Goal: Information Seeking & Learning: Learn about a topic

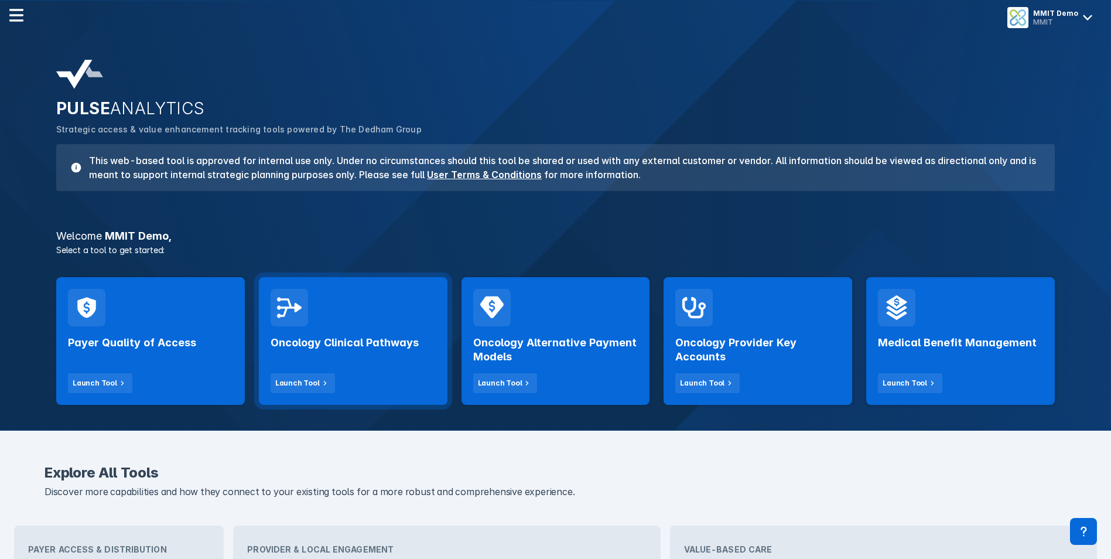
click at [360, 339] on h2 "Oncology Clinical Pathways" at bounding box center [345, 343] width 148 height 14
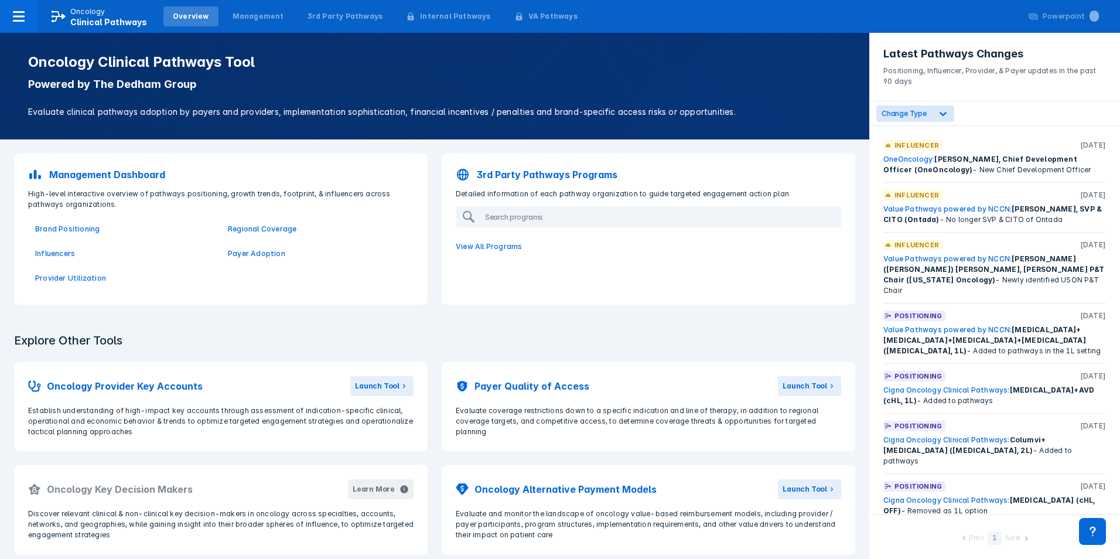
click at [619, 15] on nav "Oncology Clinical Pathways Overview Management 3rd Party Pathways Internal Path…" at bounding box center [560, 16] width 1120 height 33
click at [515, 172] on p "3rd Party Pathways Programs" at bounding box center [547, 175] width 141 height 14
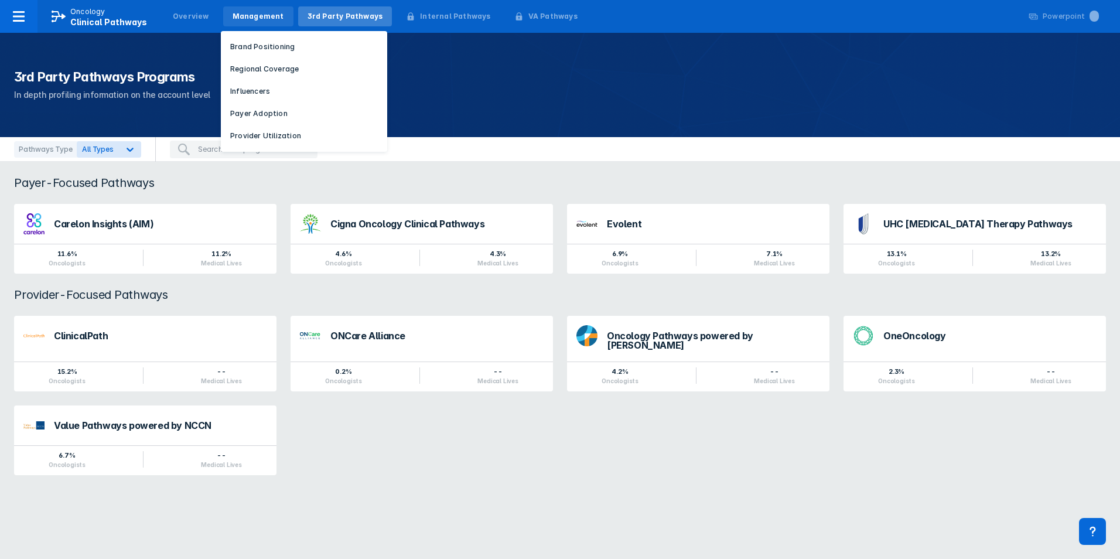
click at [266, 19] on div "Management" at bounding box center [259, 16] width 52 height 11
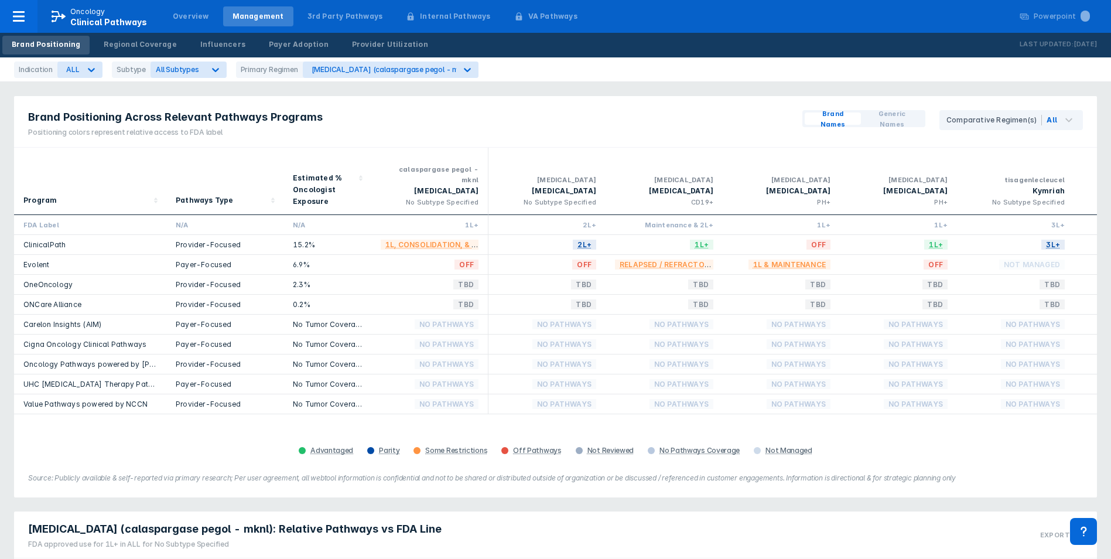
click at [561, 110] on div "Brand Positioning Across Relevant Pathways Programs Positioning colors represen…" at bounding box center [555, 122] width 1083 height 52
click at [532, 129] on div "Brand Positioning Across Relevant Pathways Programs Positioning colors represen…" at bounding box center [555, 122] width 1083 height 52
click at [399, 109] on div "Brand Positioning Across Relevant Pathways Programs Positioning colors represen…" at bounding box center [555, 122] width 1083 height 52
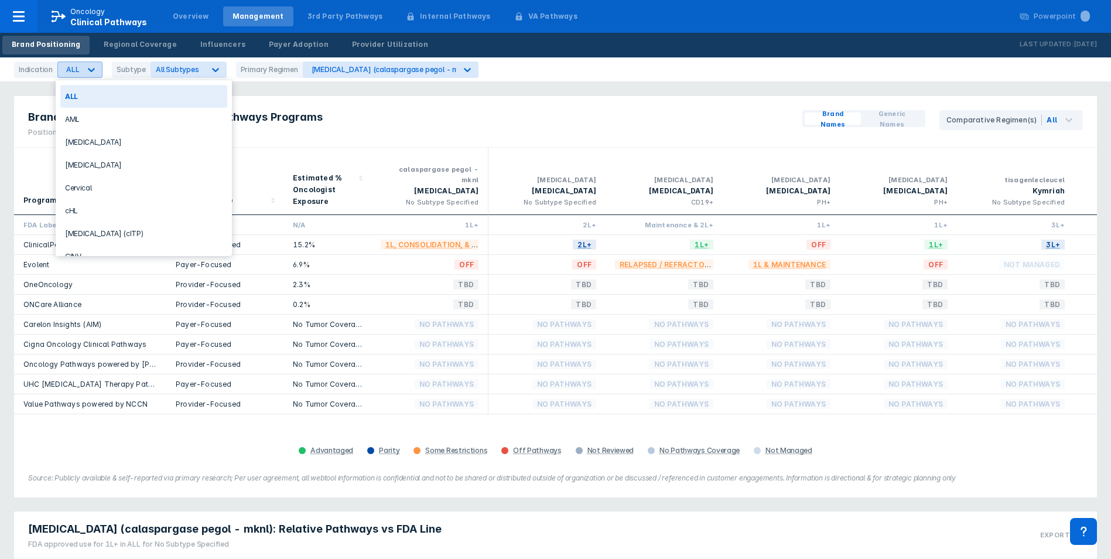
click at [91, 67] on icon at bounding box center [92, 70] width 12 height 12
click at [90, 163] on div "[MEDICAL_DATA]" at bounding box center [143, 164] width 167 height 23
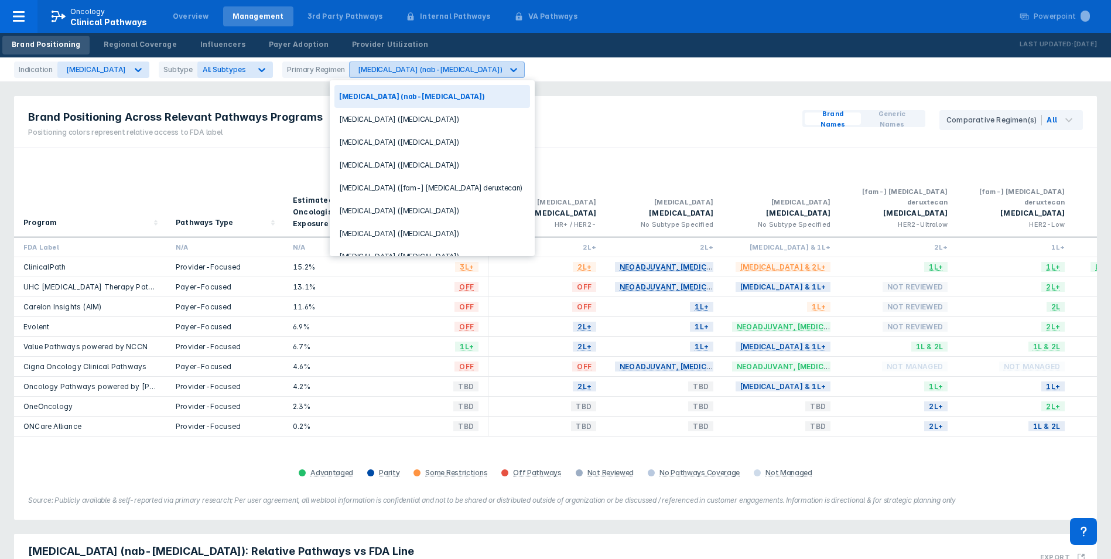
click at [508, 69] on icon at bounding box center [514, 70] width 12 height 12
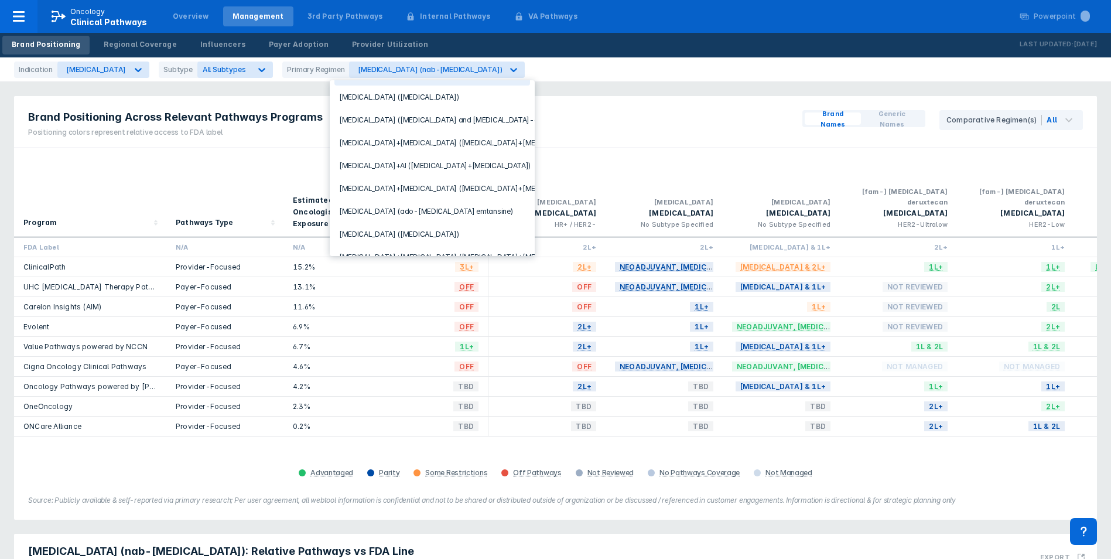
scroll to position [234, 0]
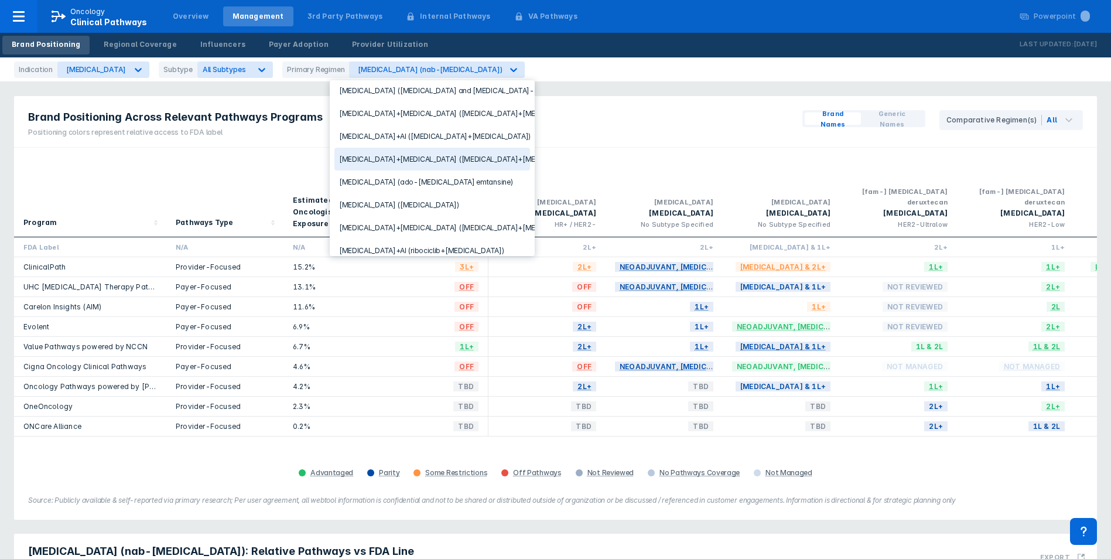
click at [422, 156] on div "[MEDICAL_DATA]+[MEDICAL_DATA] ([MEDICAL_DATA]+[MEDICAL_DATA])" at bounding box center [432, 159] width 196 height 23
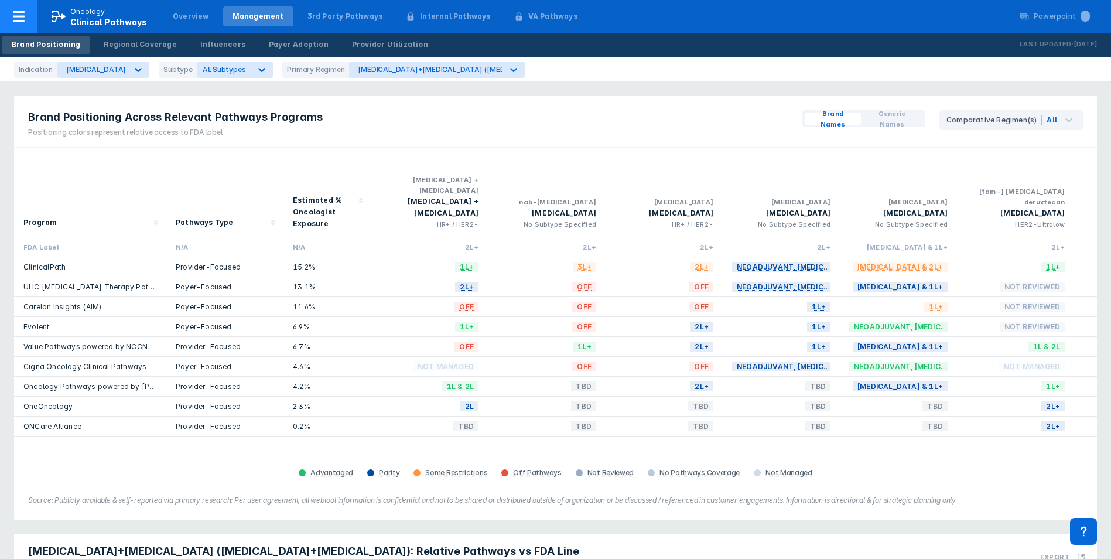
click at [24, 16] on icon at bounding box center [19, 16] width 12 height 11
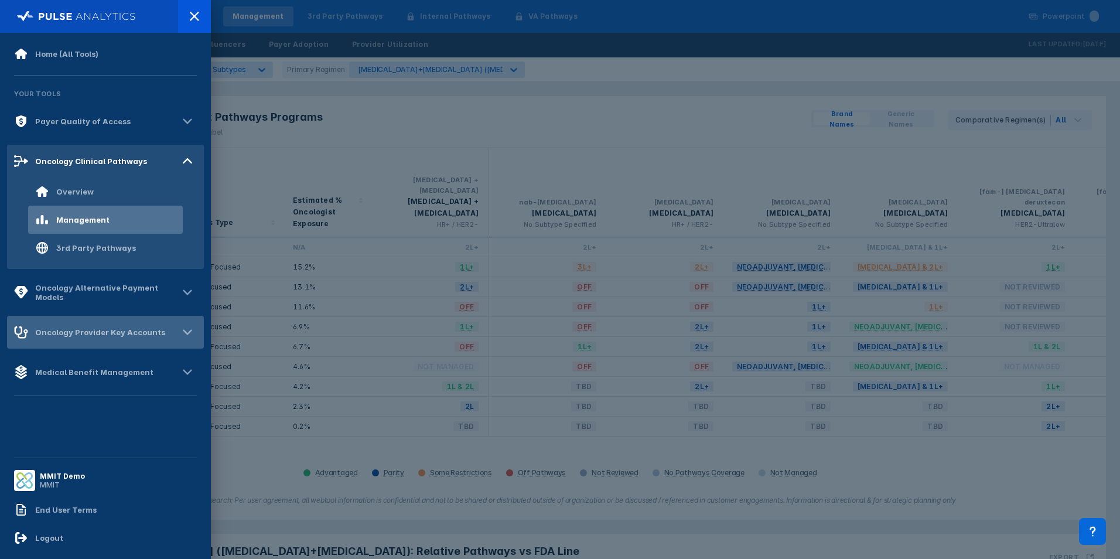
click at [96, 334] on div "Oncology Provider Key Accounts" at bounding box center [100, 331] width 130 height 9
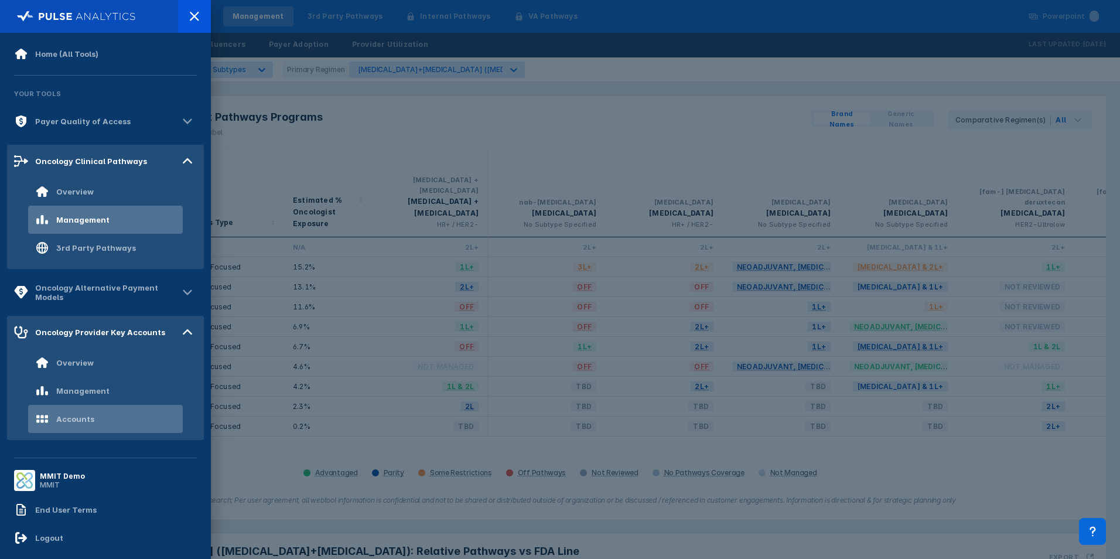
click at [65, 418] on div "Accounts" at bounding box center [75, 418] width 38 height 9
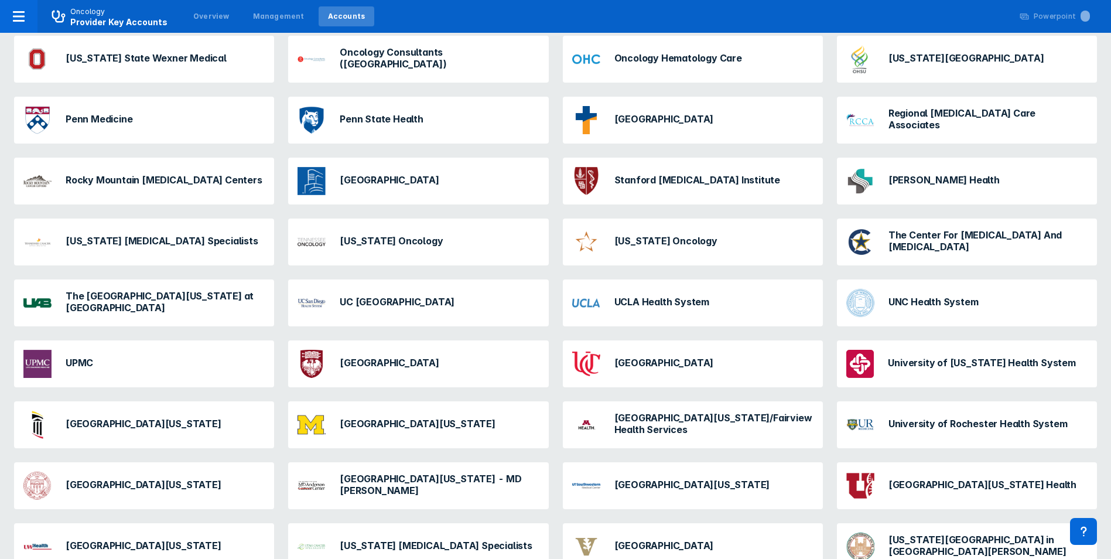
scroll to position [957, 0]
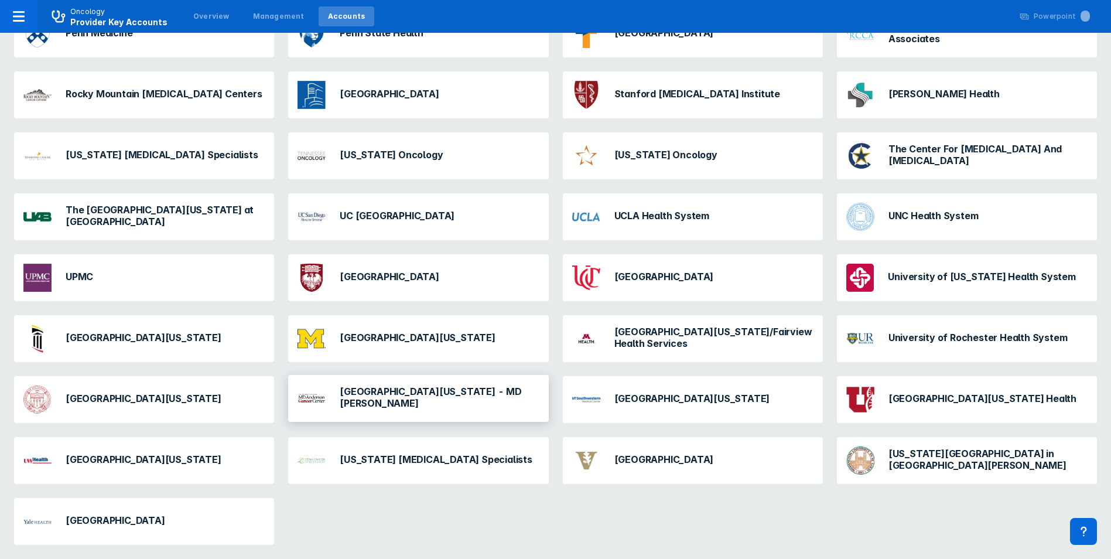
click at [453, 401] on h3 "[GEOGRAPHIC_DATA][US_STATE] - MD [PERSON_NAME]" at bounding box center [439, 396] width 199 height 23
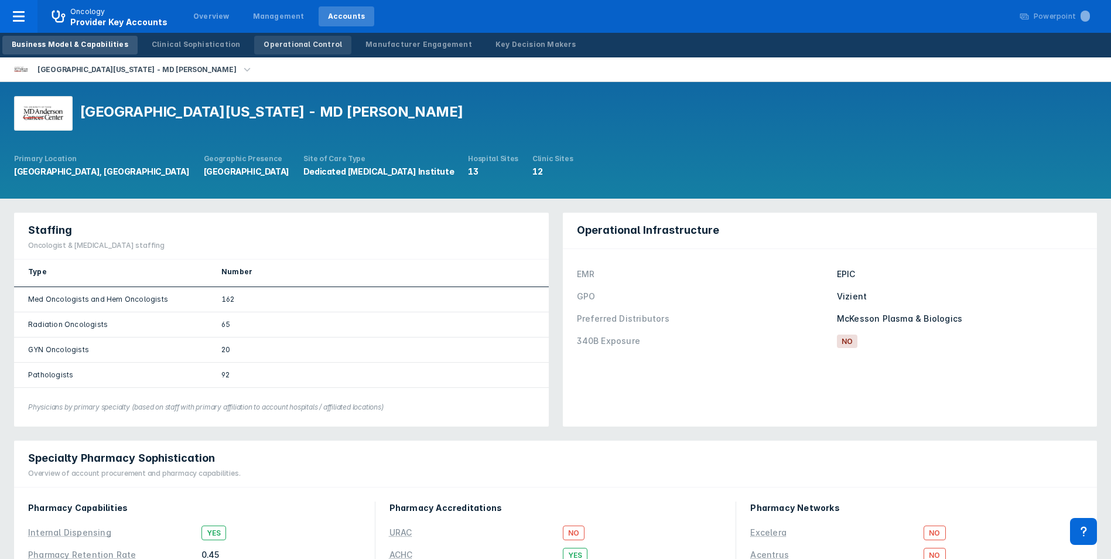
click at [300, 45] on div "Operational Control" at bounding box center [303, 44] width 78 height 11
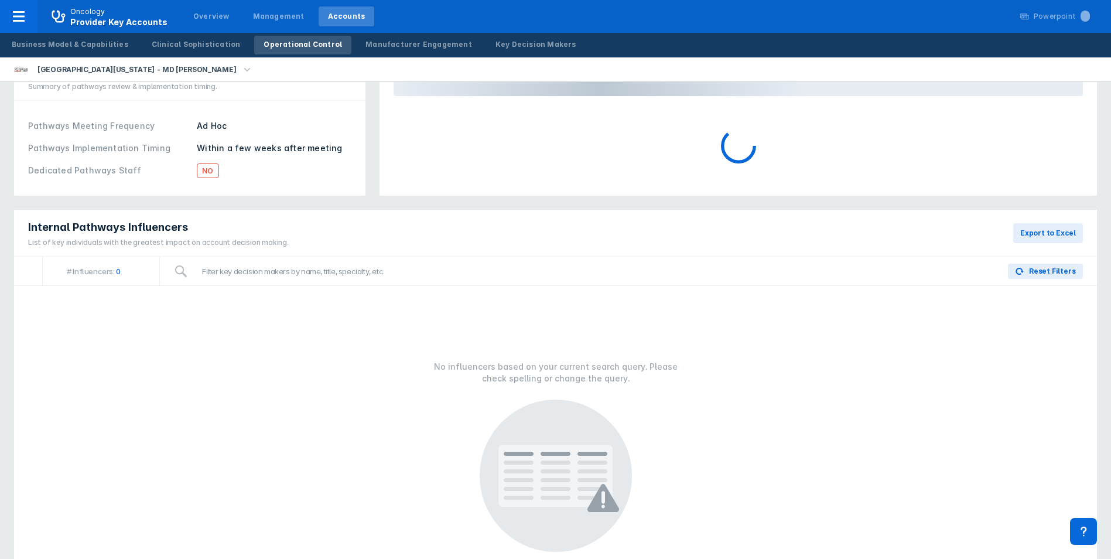
scroll to position [234, 0]
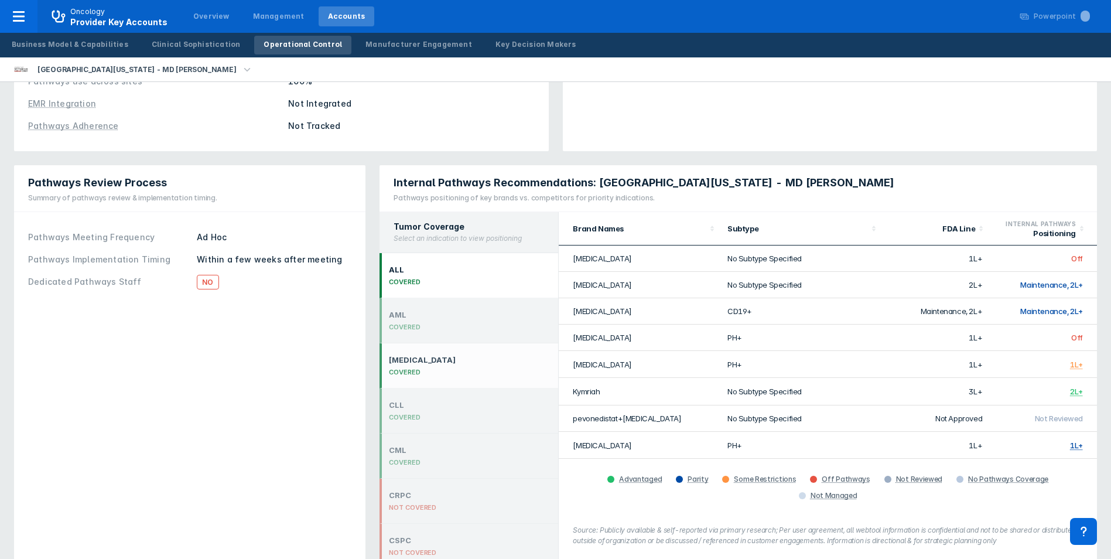
click at [411, 343] on div "[MEDICAL_DATA] COVERED" at bounding box center [469, 365] width 179 height 45
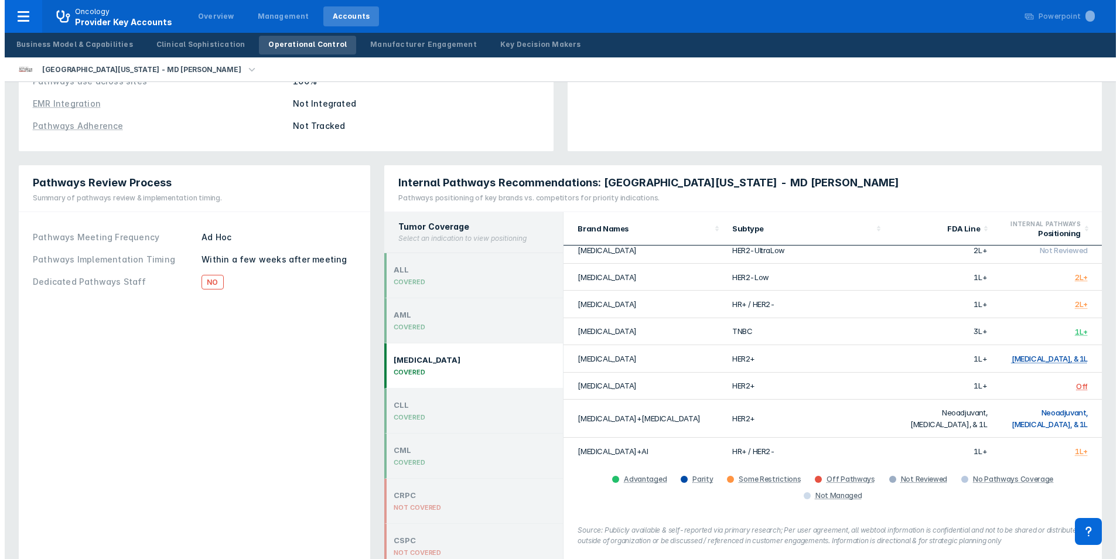
scroll to position [176, 0]
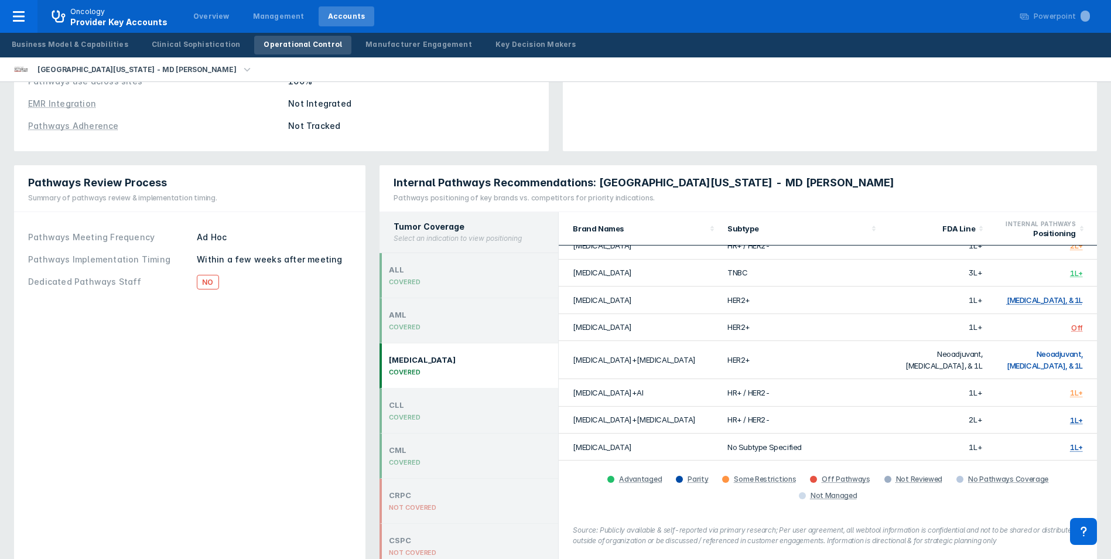
click at [244, 70] on icon "button" at bounding box center [247, 69] width 6 height 4
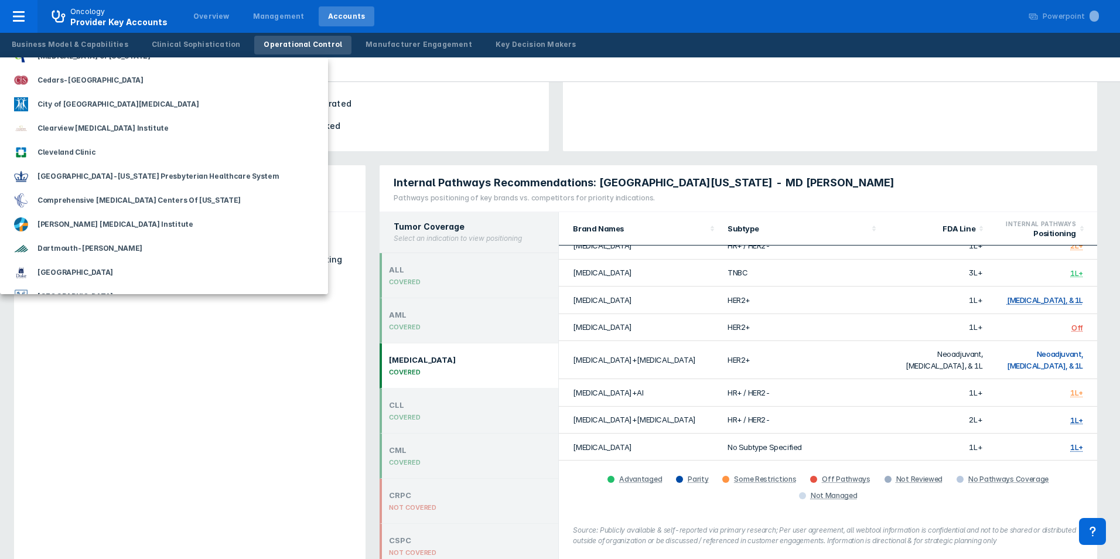
scroll to position [293, 0]
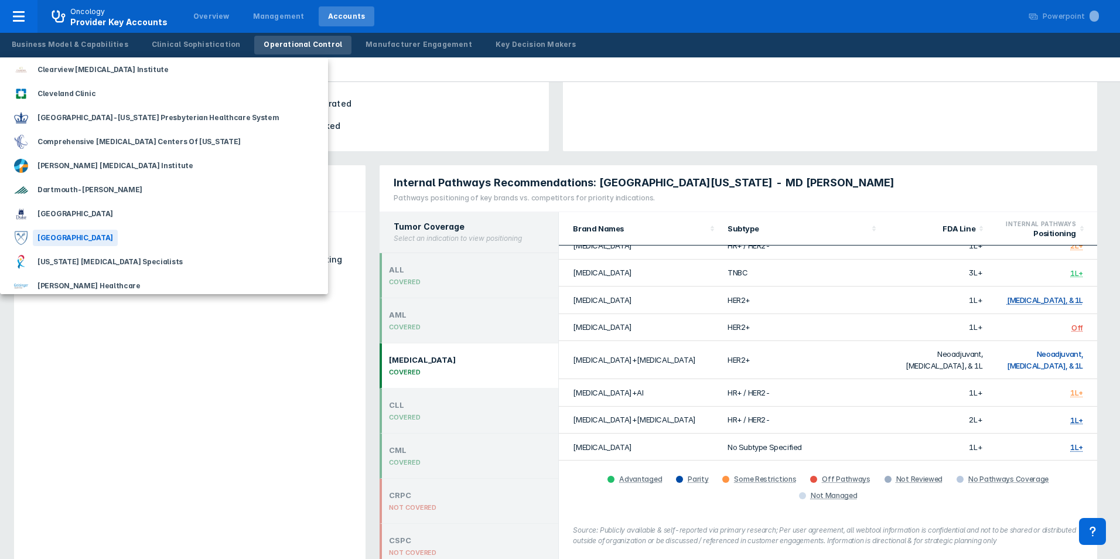
click at [84, 234] on div "[GEOGRAPHIC_DATA]" at bounding box center [75, 238] width 85 height 16
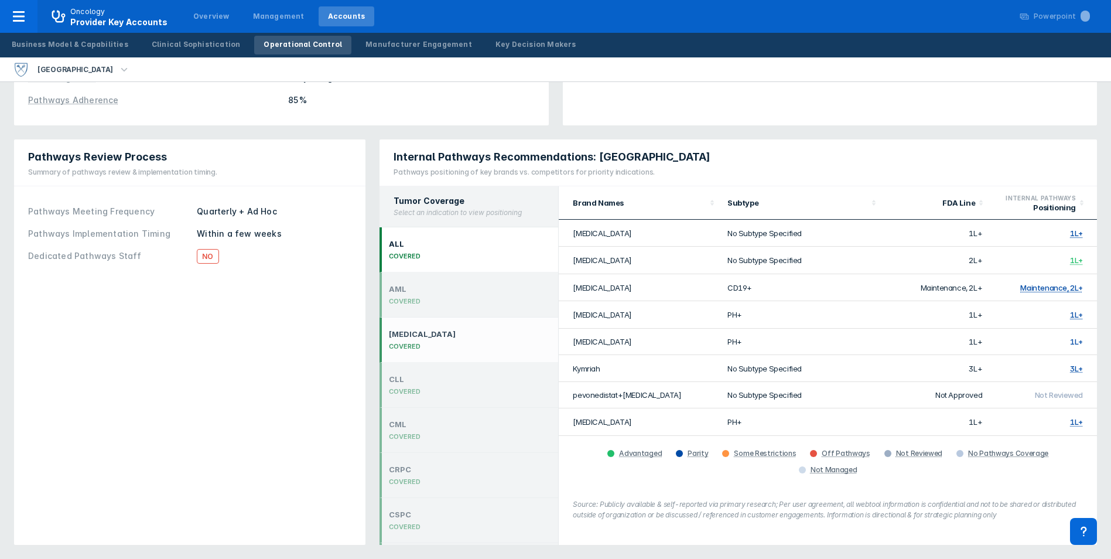
click at [417, 339] on div "[MEDICAL_DATA] COVERED" at bounding box center [422, 339] width 67 height 21
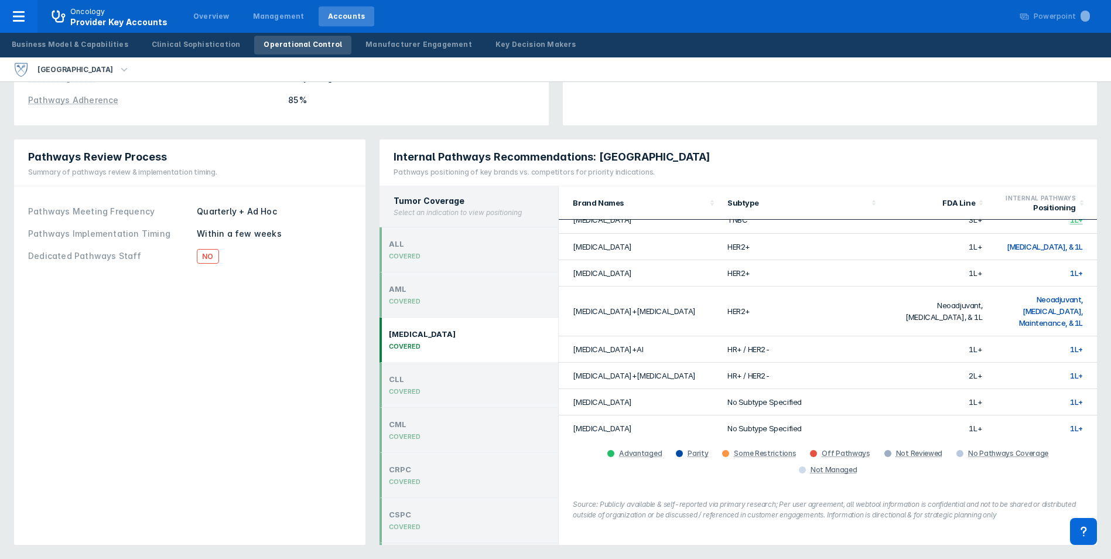
scroll to position [234, 0]
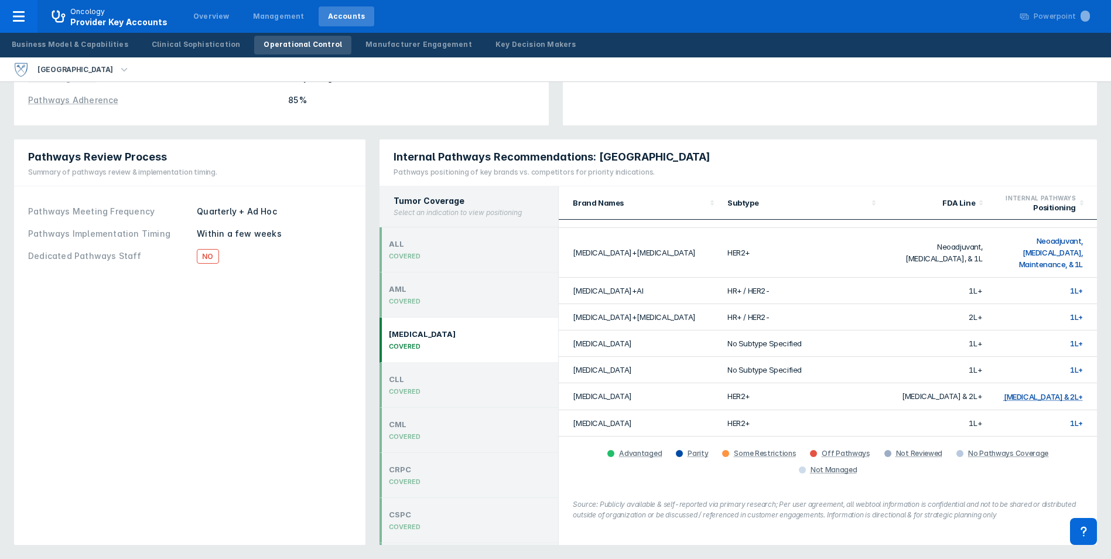
click at [1064, 305] on td "1L+" at bounding box center [1043, 317] width 108 height 26
